Goal: Information Seeking & Learning: Learn about a topic

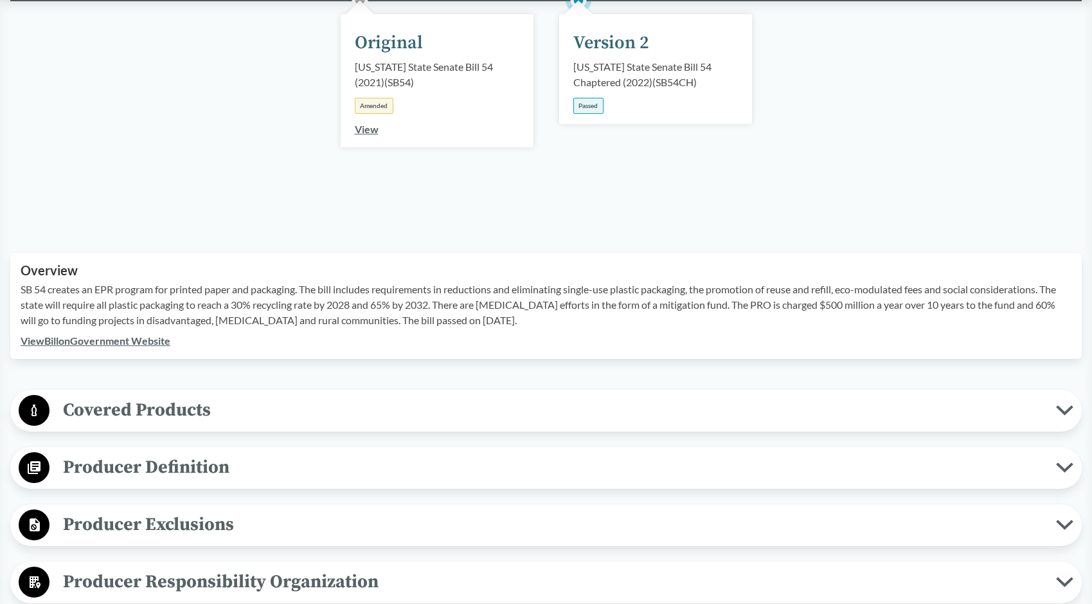
scroll to position [193, 0]
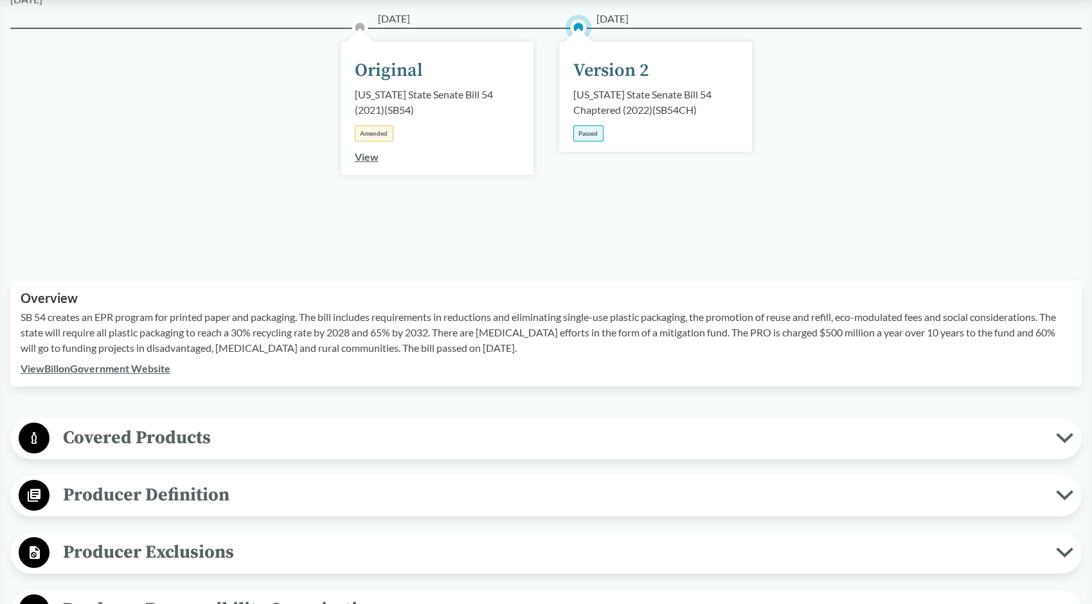
click at [169, 432] on span "Covered Products" at bounding box center [552, 437] width 1007 height 29
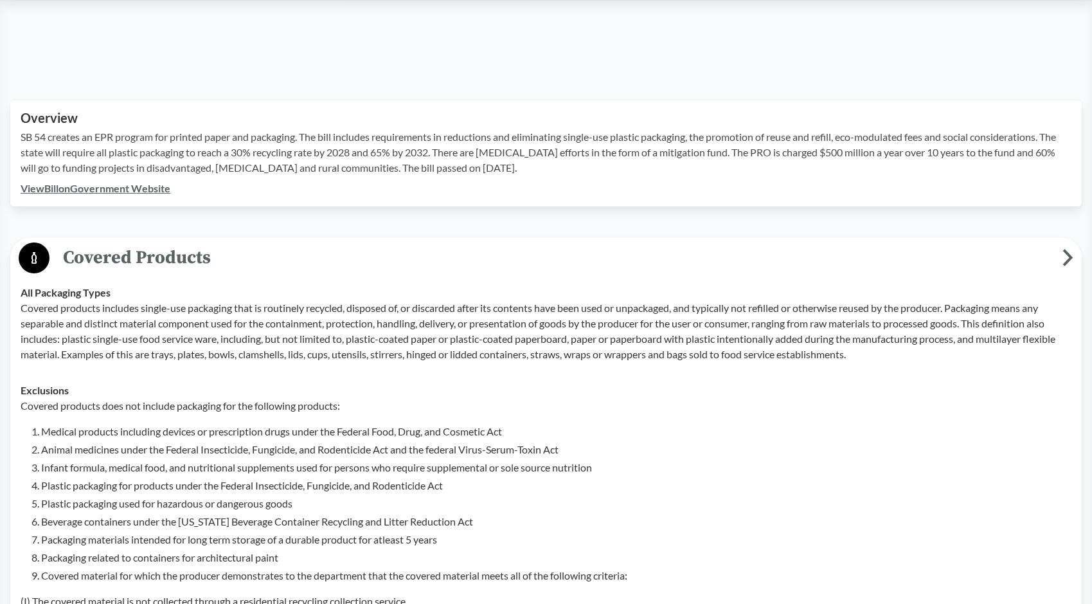
scroll to position [450, 0]
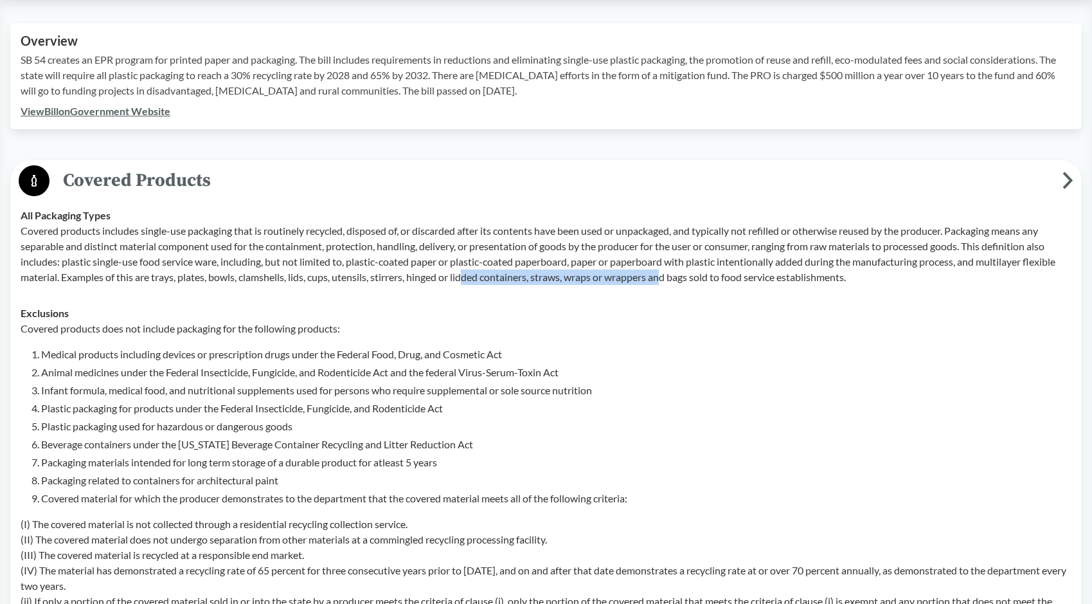
drag, startPoint x: 470, startPoint y: 272, endPoint x: 669, endPoint y: 276, distance: 199.3
click at [669, 276] on p "Covered products includes single-use packaging that is routinely recycled, disp…" at bounding box center [546, 254] width 1051 height 62
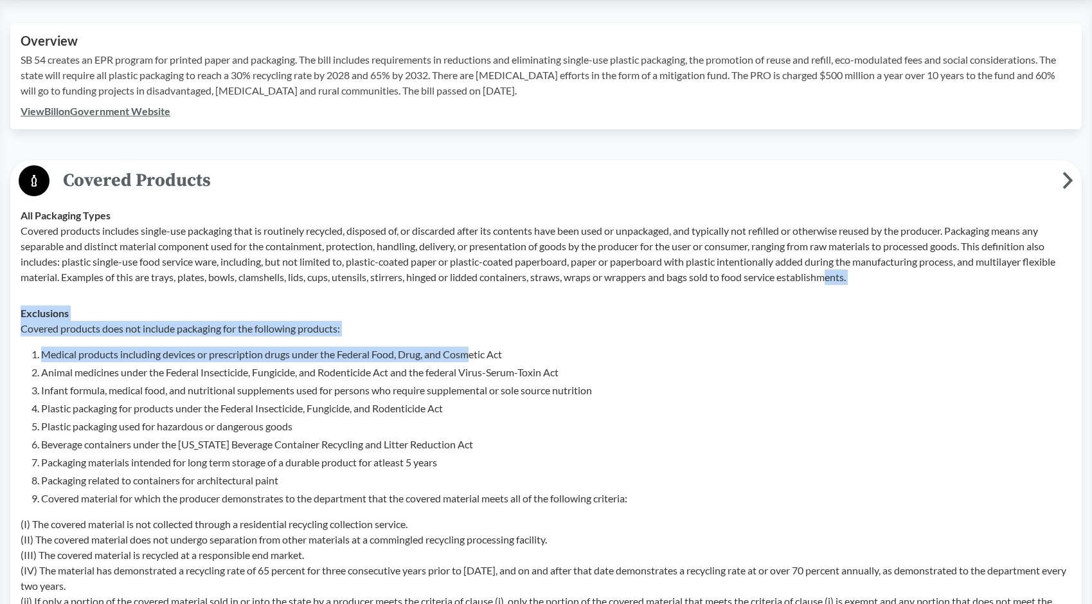
drag, startPoint x: 838, startPoint y: 285, endPoint x: 476, endPoint y: 346, distance: 367.0
click at [476, 346] on tbody "All Packaging Types Covered products includes single-use packaging that is rout…" at bounding box center [546, 415] width 1062 height 437
click at [476, 346] on li "Medical products including devices or prescription drugs under the Federal Food…" at bounding box center [556, 353] width 1030 height 15
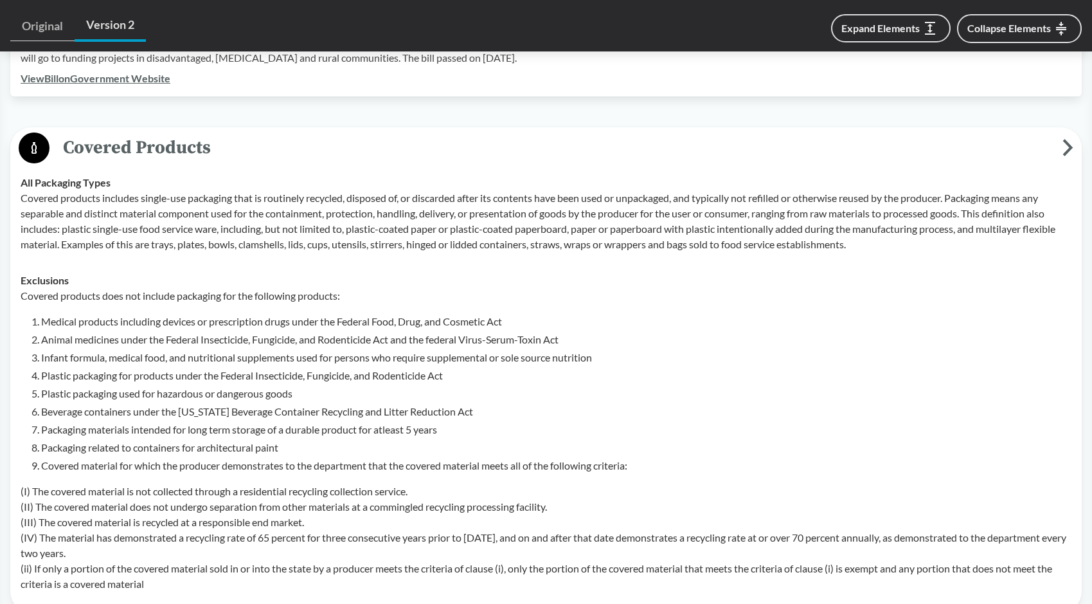
scroll to position [514, 0]
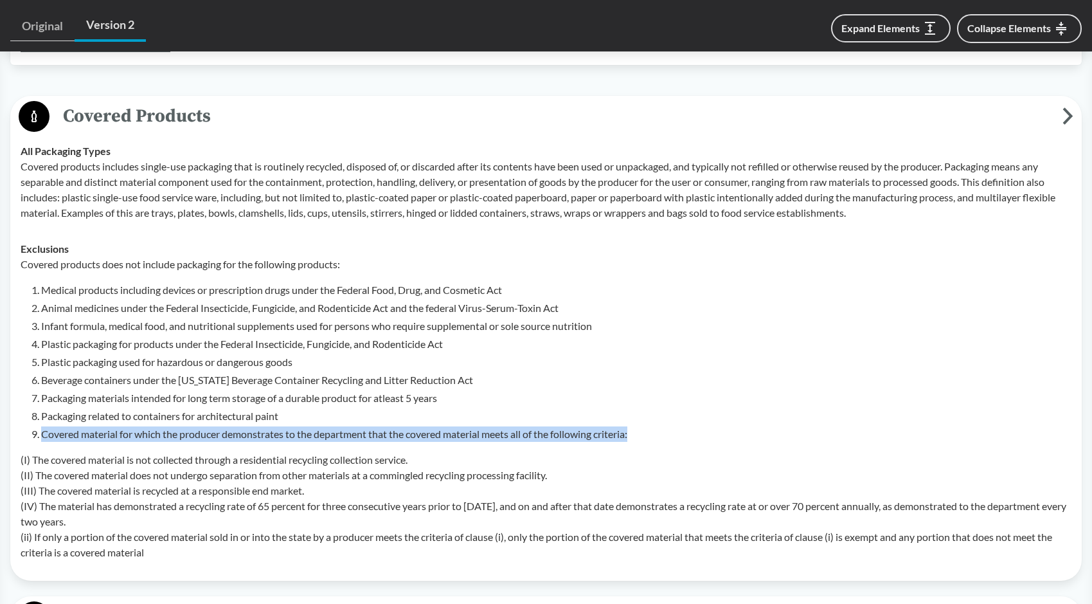
drag, startPoint x: 526, startPoint y: 413, endPoint x: 695, endPoint y: 431, distance: 170.0
click at [695, 431] on ol "Medical products including devices or prescription drugs under the Federal Food…" at bounding box center [556, 361] width 1030 height 159
click at [695, 431] on li "Covered material for which the producer demonstrates to the department that the…" at bounding box center [556, 433] width 1030 height 15
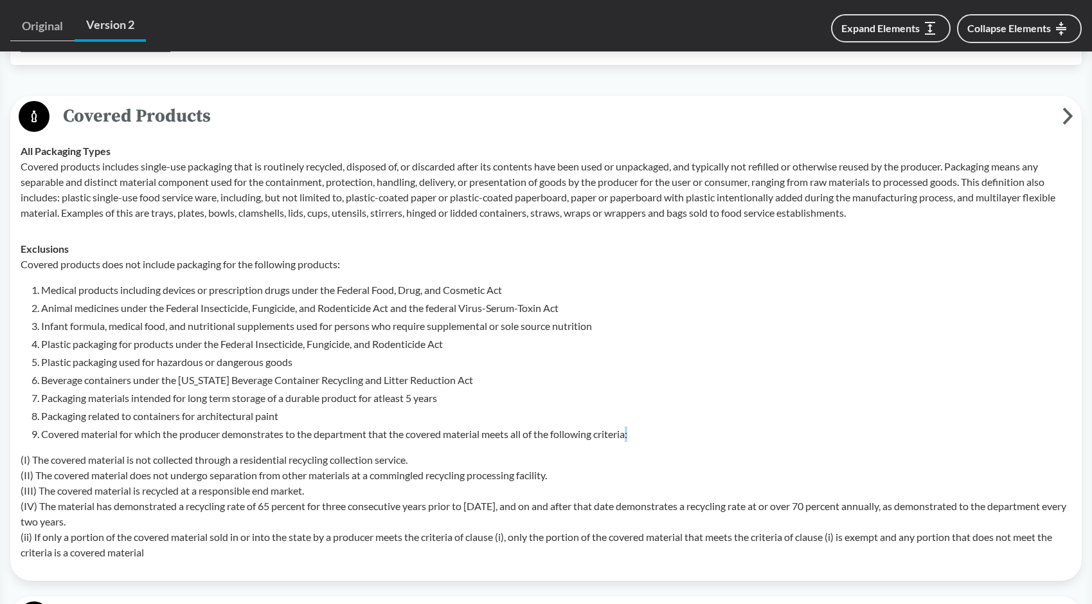
drag, startPoint x: 695, startPoint y: 431, endPoint x: 689, endPoint y: 436, distance: 8.2
click at [689, 436] on li "Covered material for which the producer demonstrates to the department that the…" at bounding box center [556, 433] width 1030 height 15
click at [687, 433] on li "Covered material for which the producer demonstrates to the department that the…" at bounding box center [556, 433] width 1030 height 15
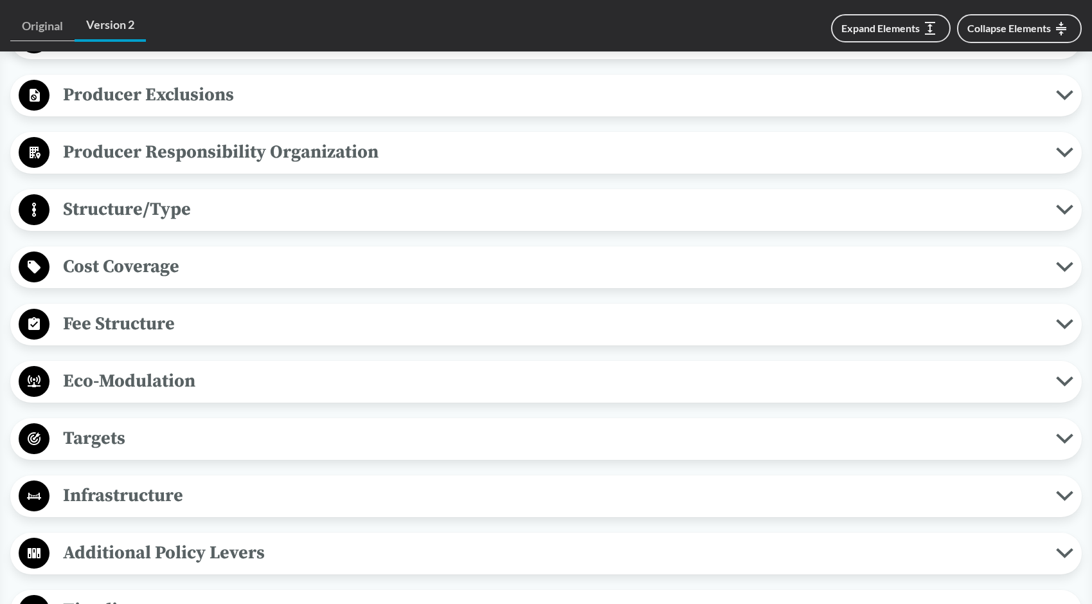
scroll to position [1157, 0]
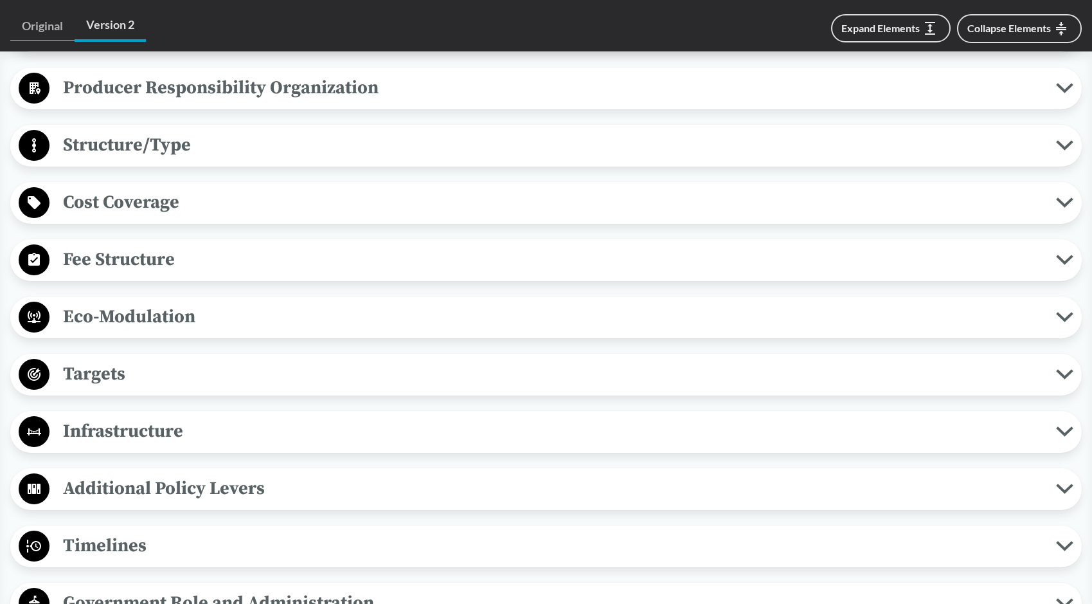
click at [168, 245] on span "Fee Structure" at bounding box center [552, 259] width 1007 height 29
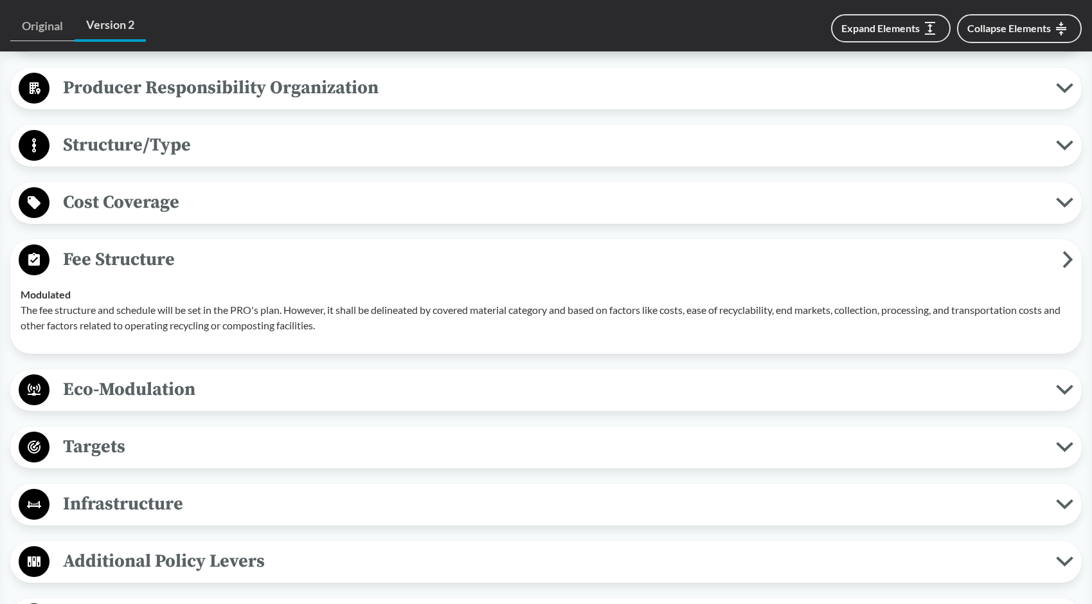
click at [174, 195] on span "Cost Coverage" at bounding box center [552, 202] width 1007 height 29
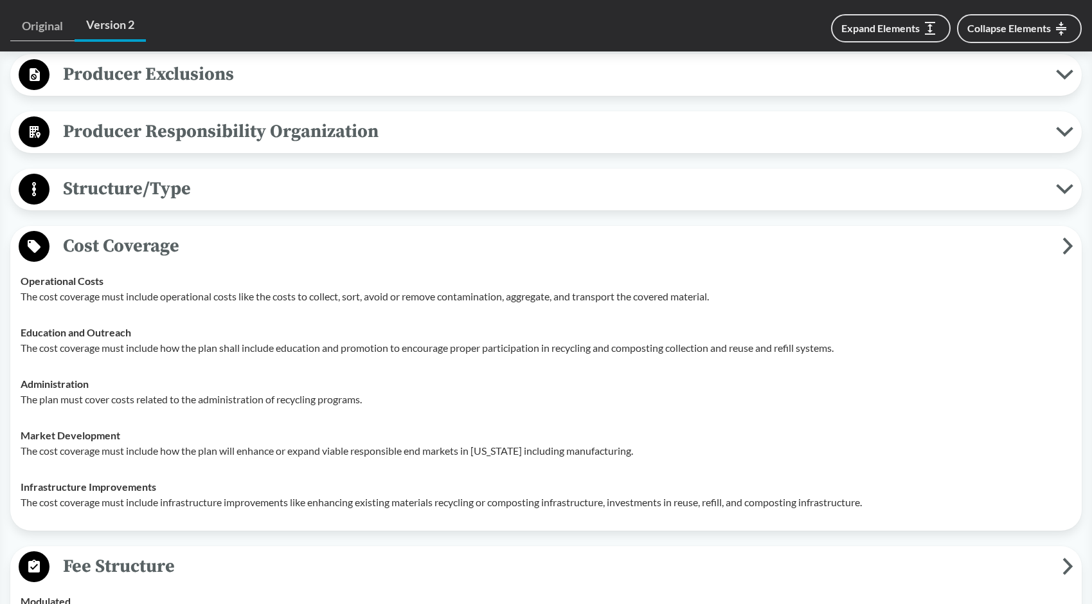
scroll to position [1093, 0]
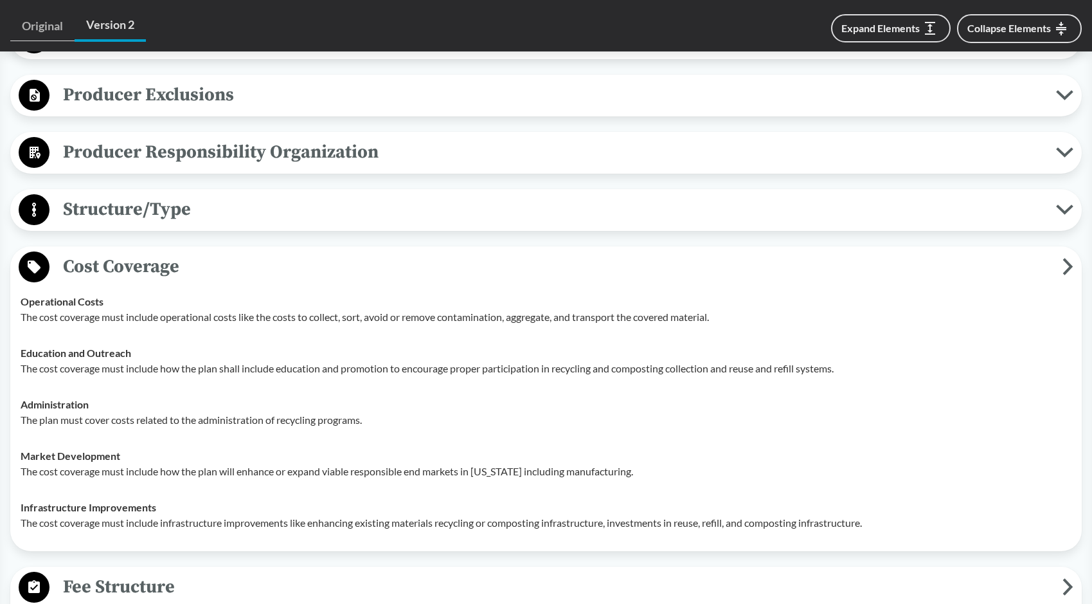
click at [192, 199] on span "Structure/Type" at bounding box center [552, 209] width 1007 height 29
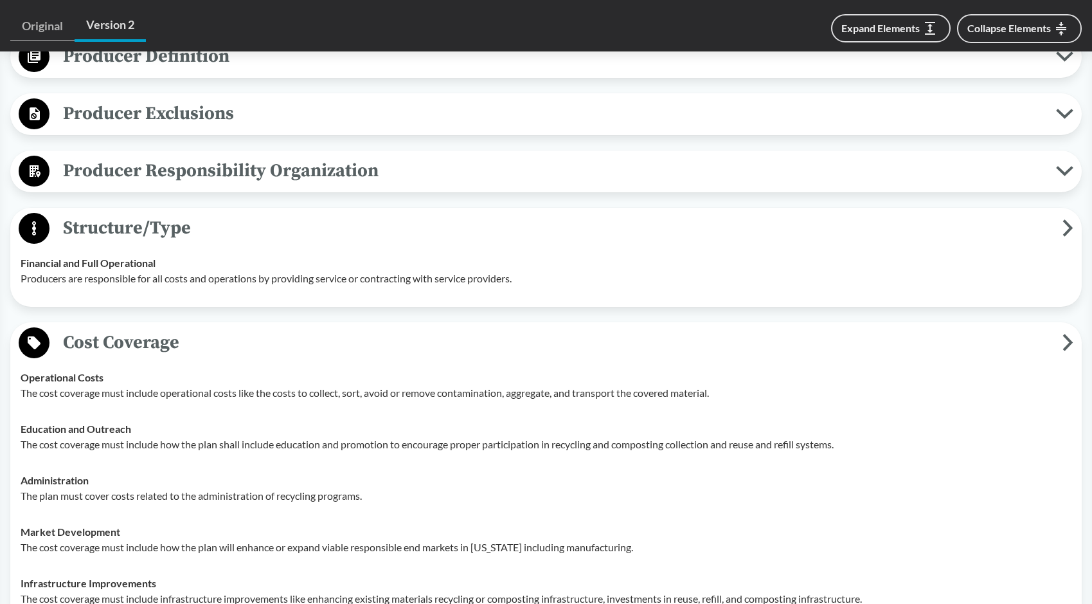
scroll to position [964, 0]
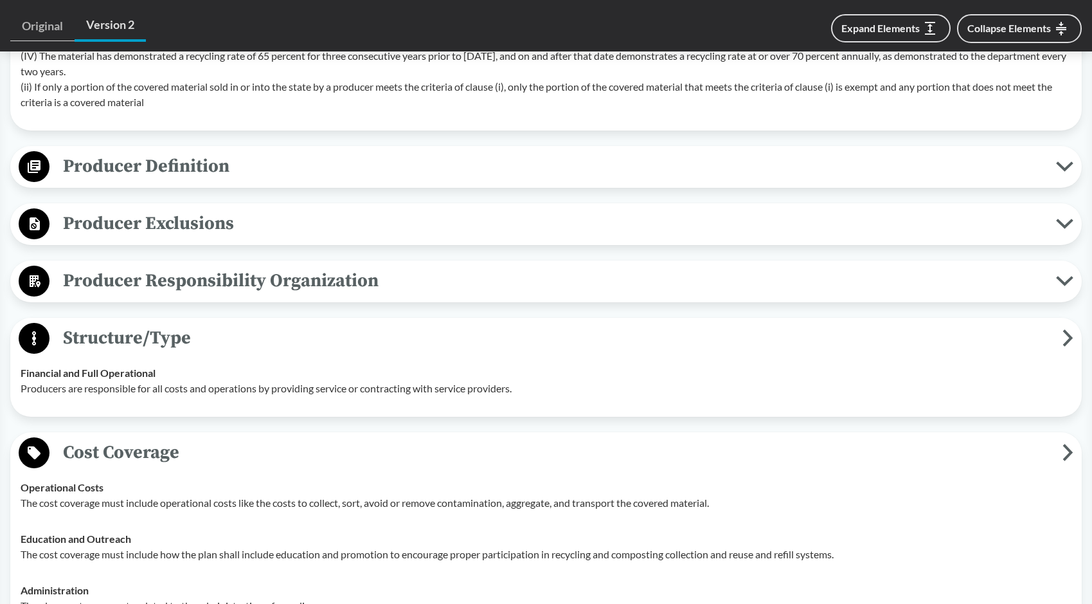
click at [206, 284] on span "Producer Responsibility Organization" at bounding box center [552, 280] width 1007 height 29
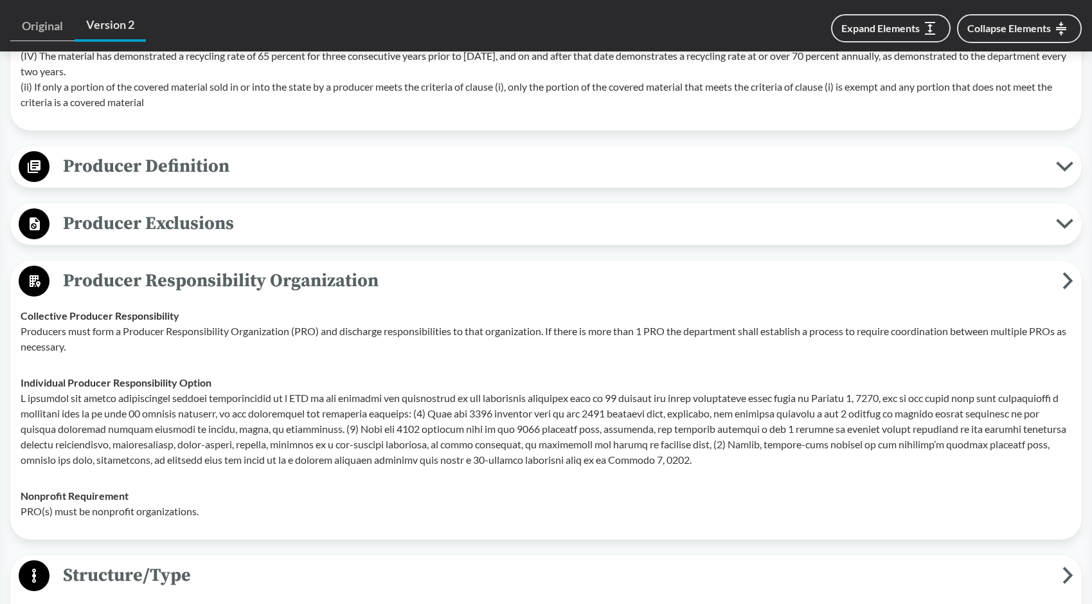
click at [184, 237] on span "Producer Exclusions" at bounding box center [552, 223] width 1007 height 29
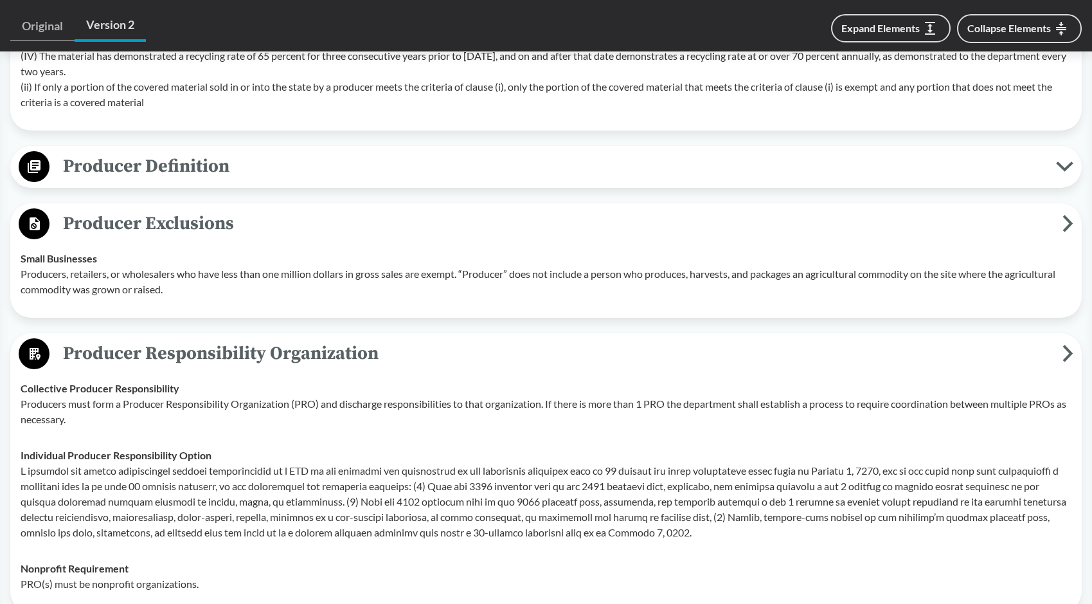
click at [179, 175] on span "Producer Definition" at bounding box center [552, 166] width 1007 height 29
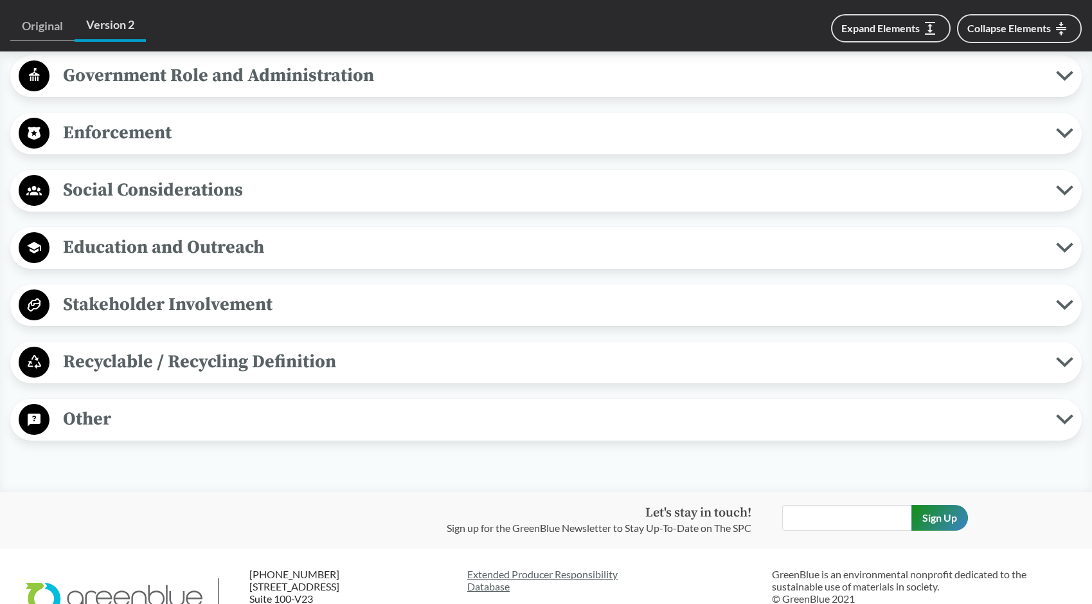
scroll to position [2571, 0]
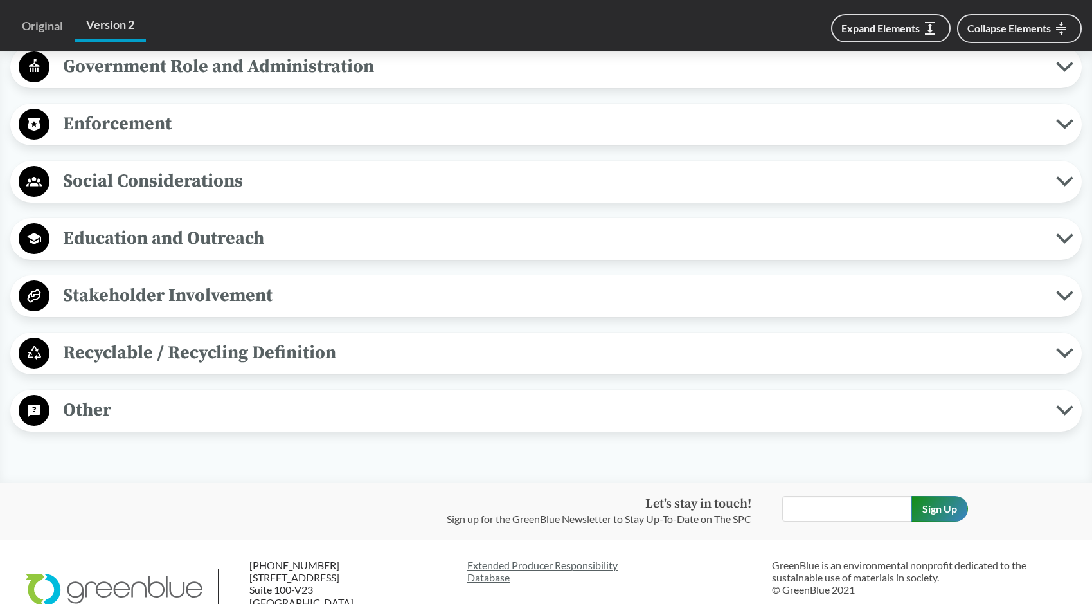
click at [198, 350] on span "Recyclable / Recycling Definition" at bounding box center [552, 352] width 1007 height 29
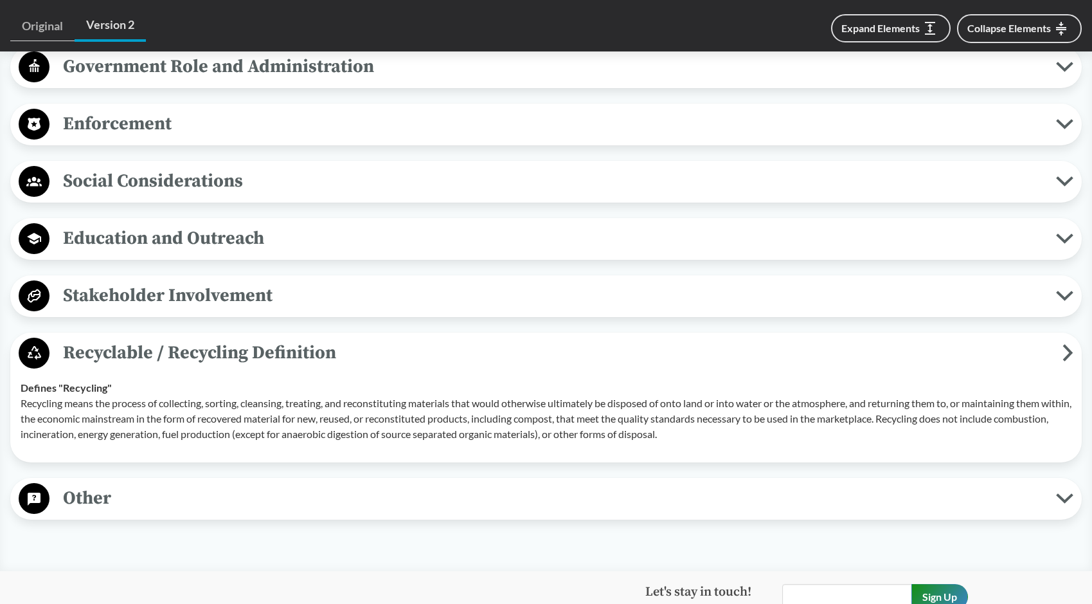
click at [154, 501] on span "Other" at bounding box center [552, 497] width 1007 height 29
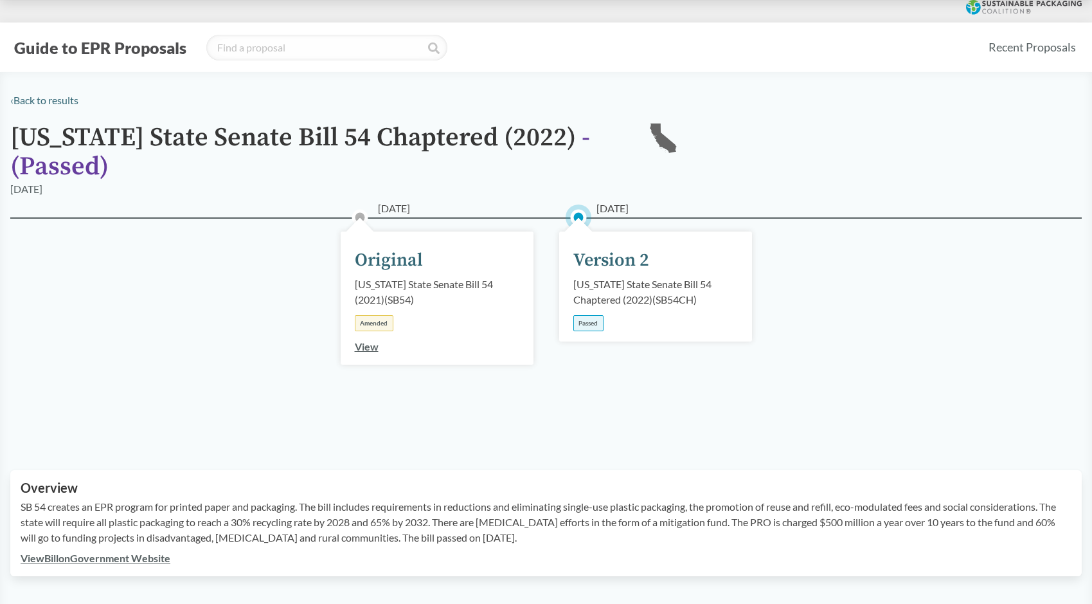
scroll to position [0, 0]
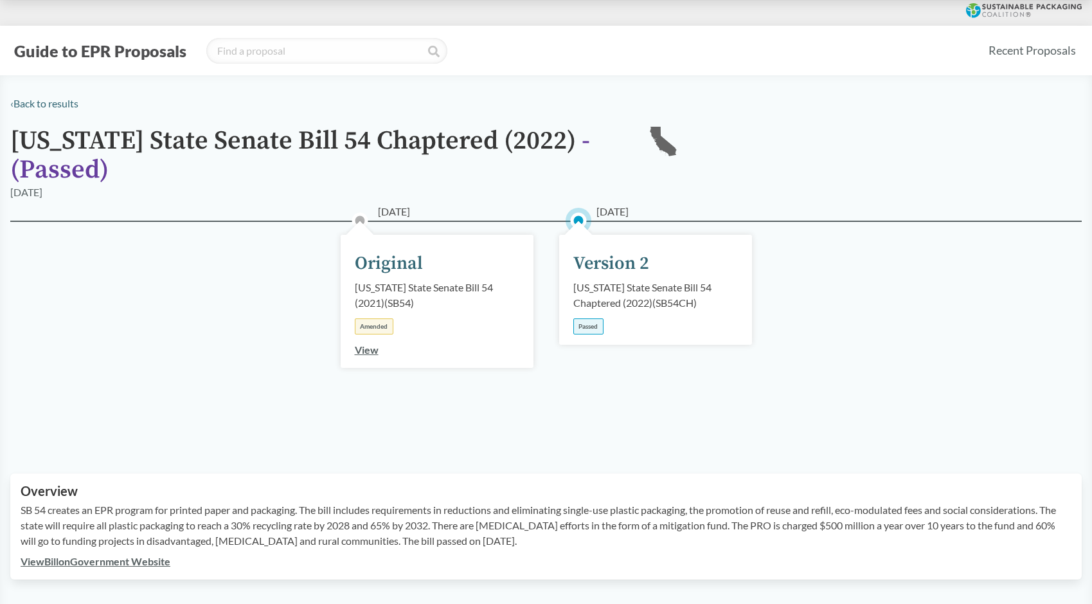
click at [610, 262] on div "Version 2" at bounding box center [611, 263] width 76 height 27
click at [369, 348] on link "View" at bounding box center [367, 349] width 24 height 12
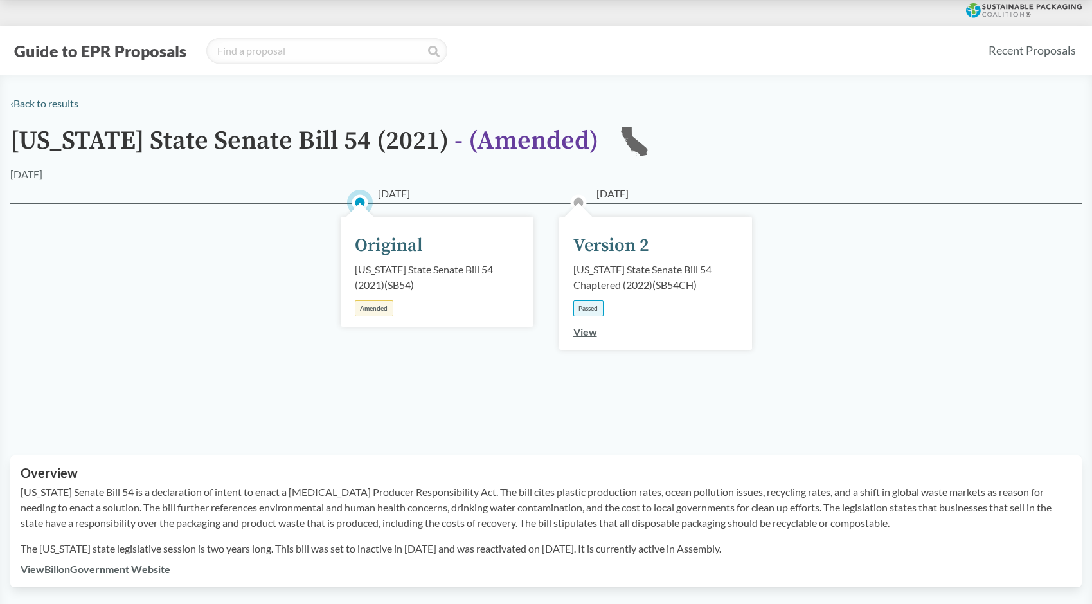
click at [587, 333] on link "View" at bounding box center [585, 331] width 24 height 12
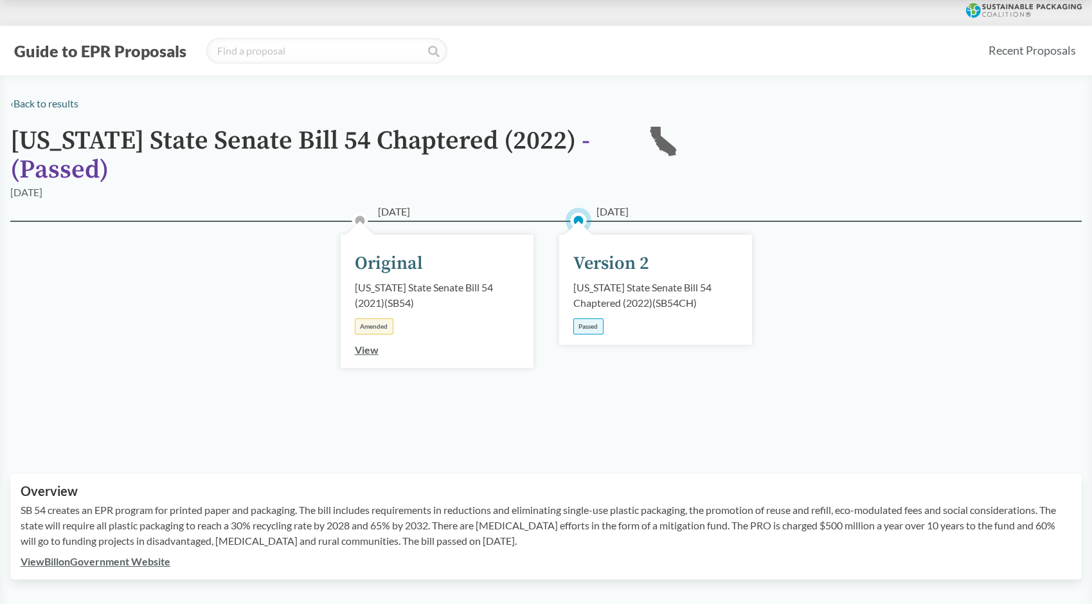
click at [156, 559] on link "View Bill on Government Website" at bounding box center [96, 561] width 150 height 12
